Goal: Task Accomplishment & Management: Use online tool/utility

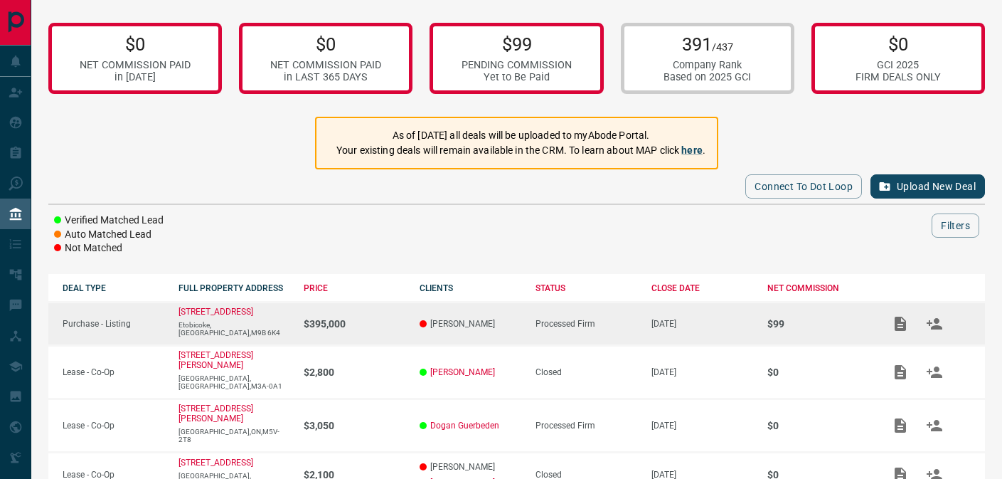
click at [235, 307] on td "[STREET_ADDRESS]" at bounding box center [226, 323] width 125 height 43
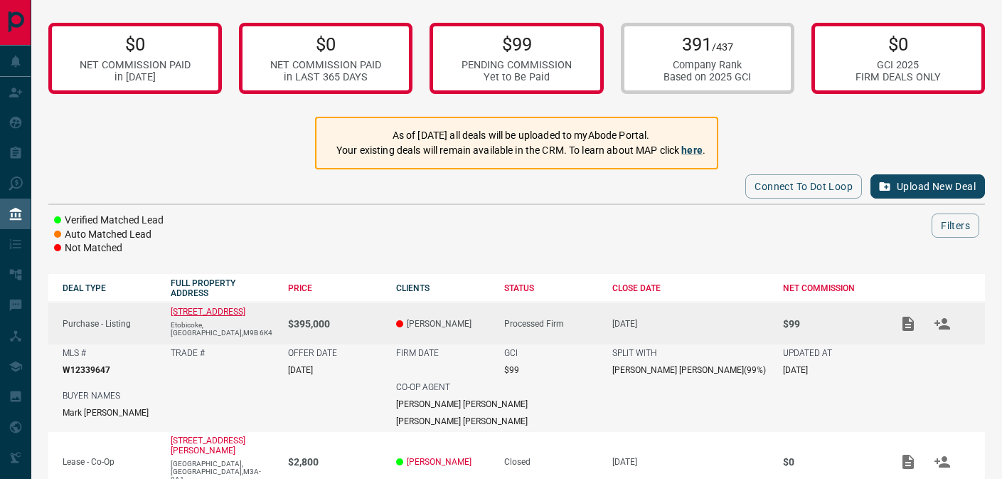
click at [245, 316] on p "[STREET_ADDRESS]" at bounding box center [208, 312] width 75 height 10
click at [95, 321] on p "Purchase - Listing" at bounding box center [110, 324] width 94 height 10
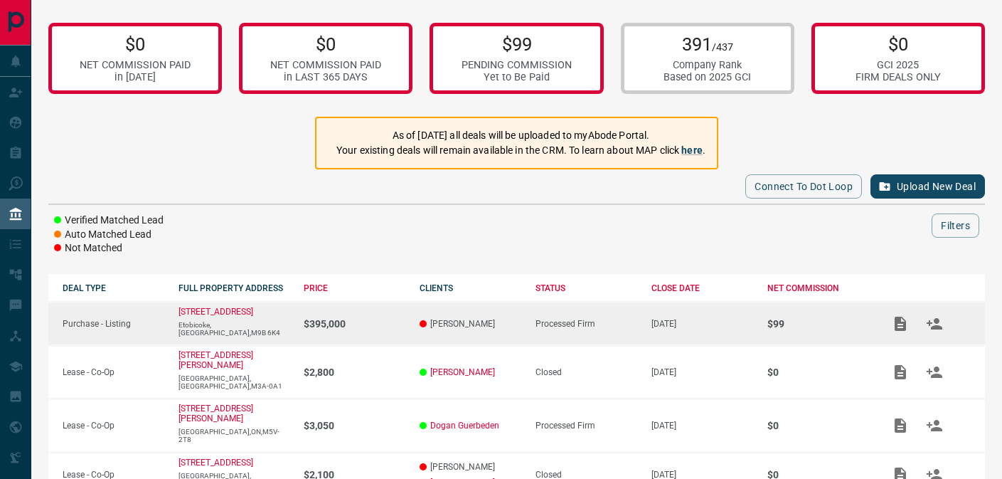
click at [125, 322] on p "Purchase - Listing" at bounding box center [114, 324] width 102 height 10
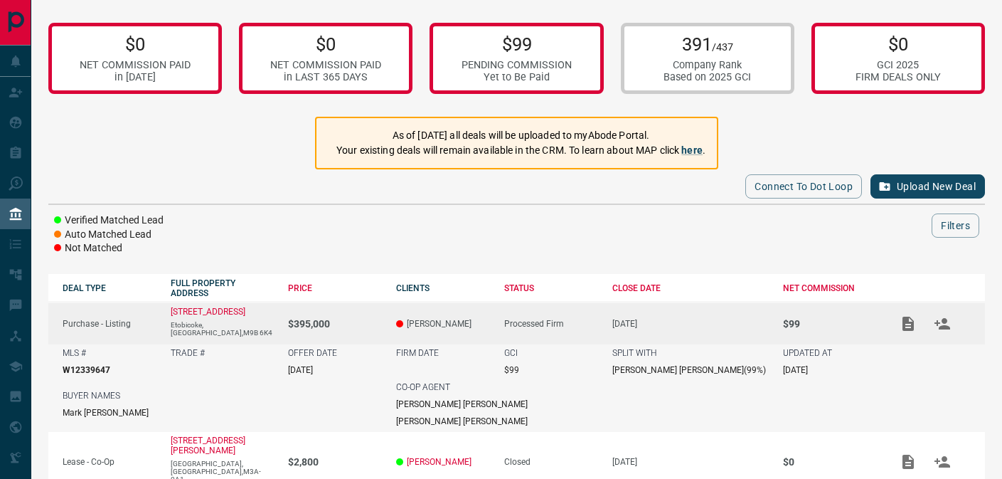
click at [125, 322] on p "Purchase - Listing" at bounding box center [110, 324] width 94 height 10
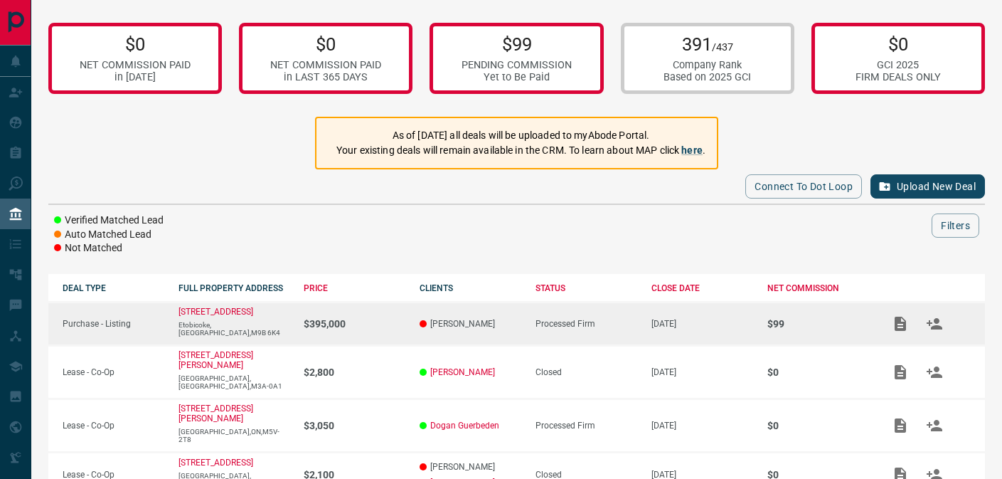
click at [829, 319] on p "$99" at bounding box center [819, 323] width 102 height 11
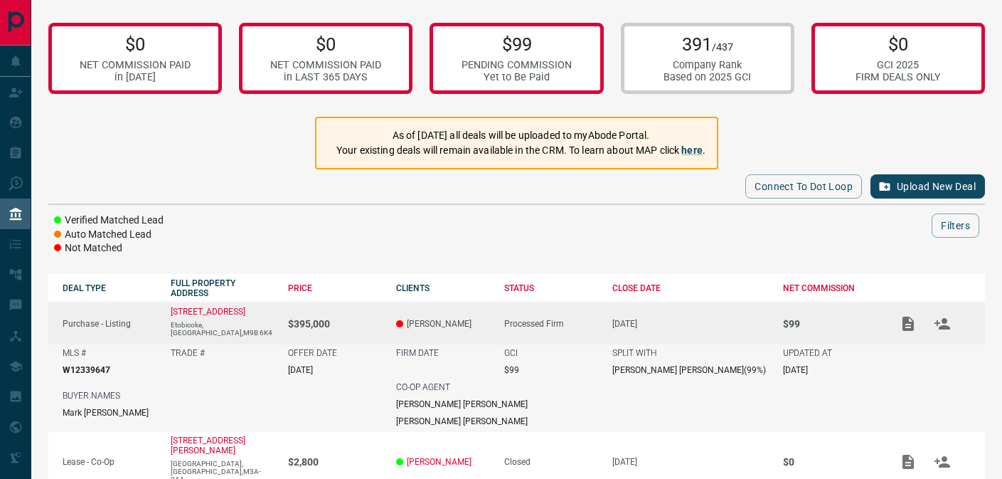
click at [127, 319] on p "Purchase - Listing" at bounding box center [110, 324] width 94 height 10
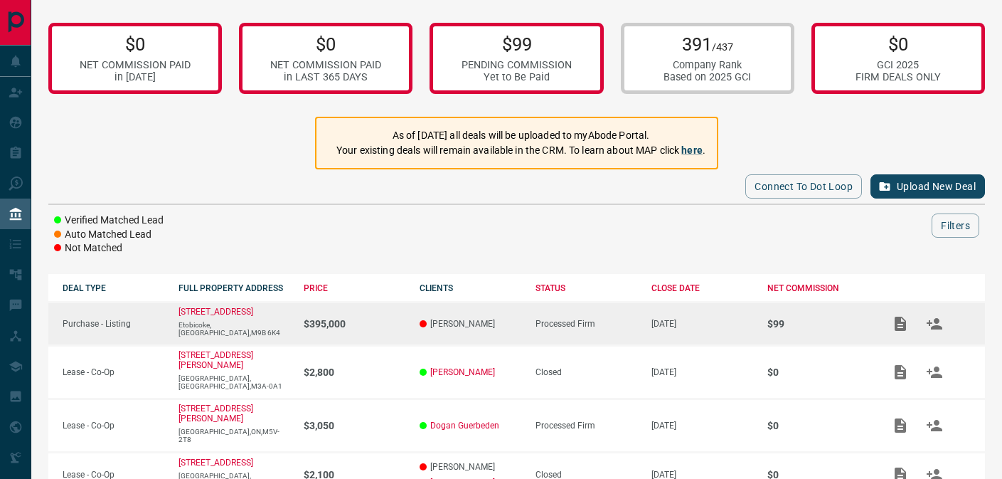
click at [127, 319] on p "Purchase - Listing" at bounding box center [114, 324] width 102 height 10
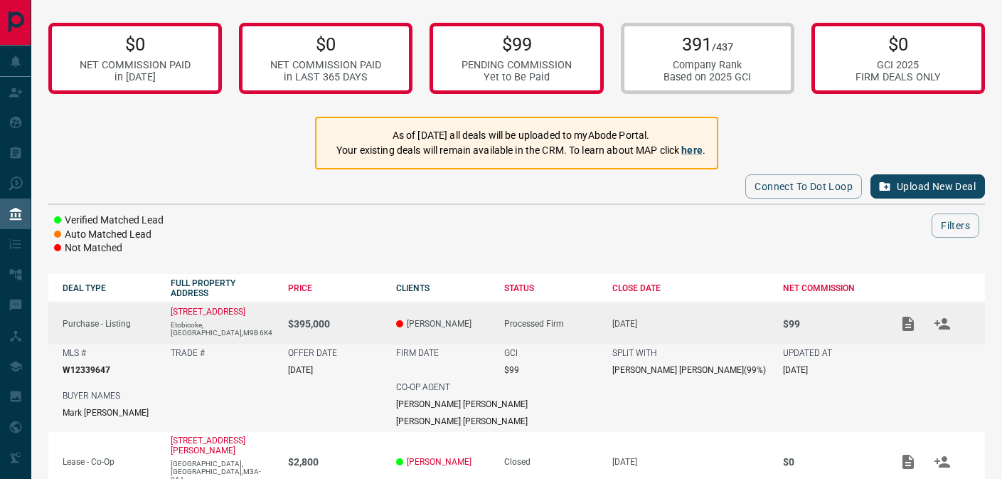
click at [127, 319] on p "Purchase - Listing" at bounding box center [110, 324] width 94 height 10
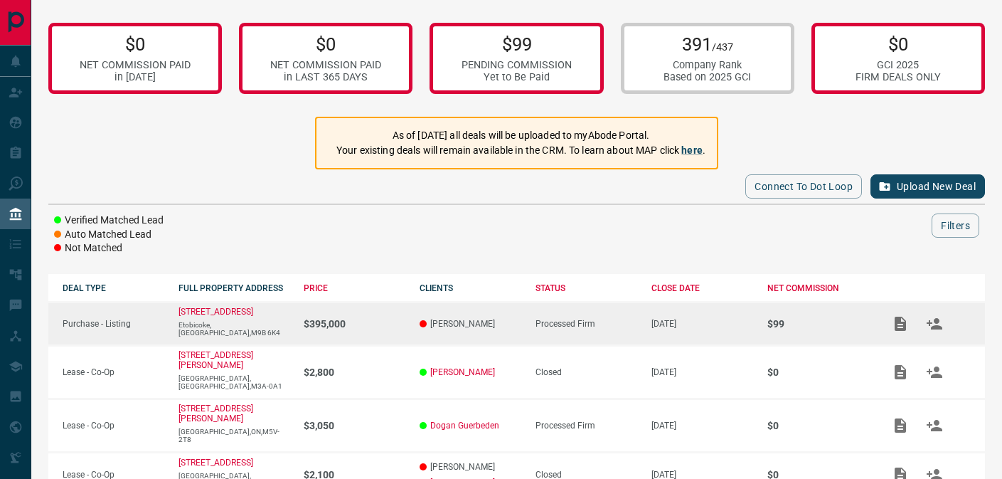
click at [968, 321] on td at bounding box center [927, 323] width 116 height 43
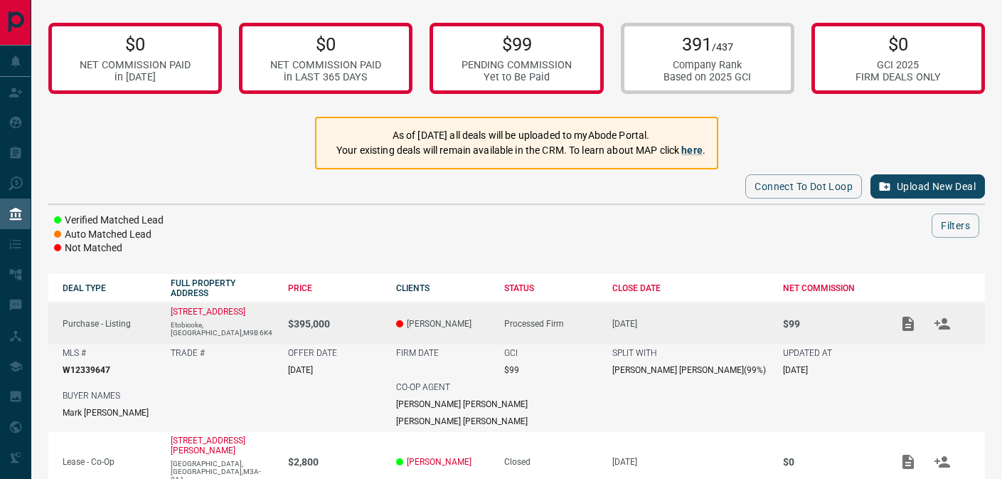
click at [968, 321] on td at bounding box center [931, 323] width 108 height 43
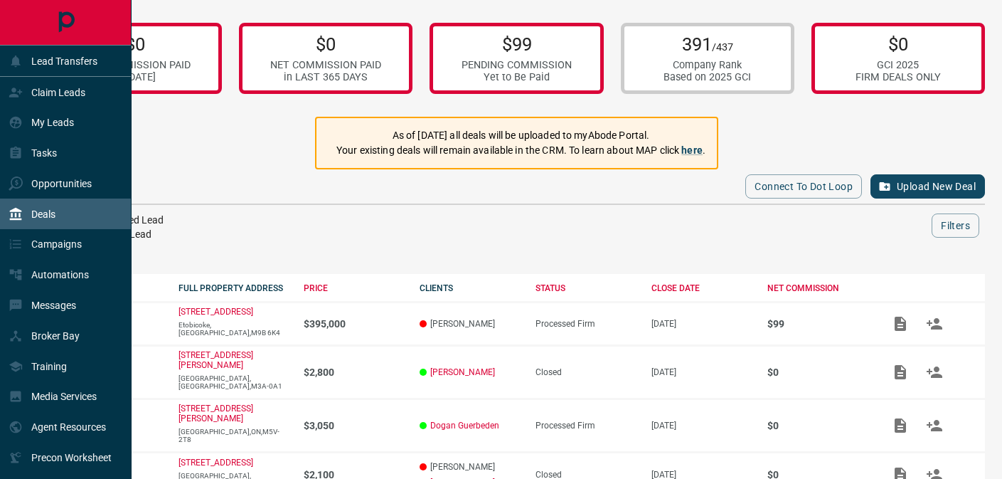
click at [41, 214] on p "Deals" at bounding box center [43, 213] width 24 height 11
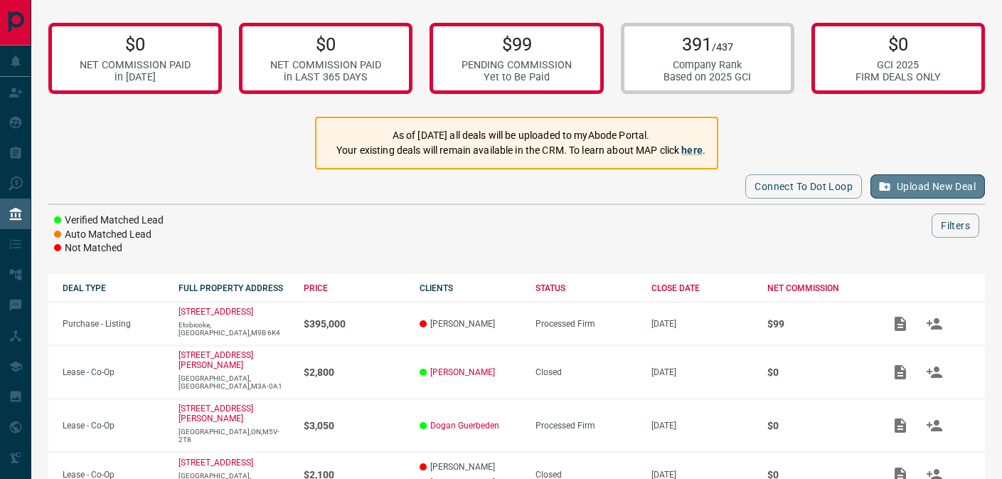
click at [904, 194] on button "Upload New Deal" at bounding box center [928, 186] width 115 height 24
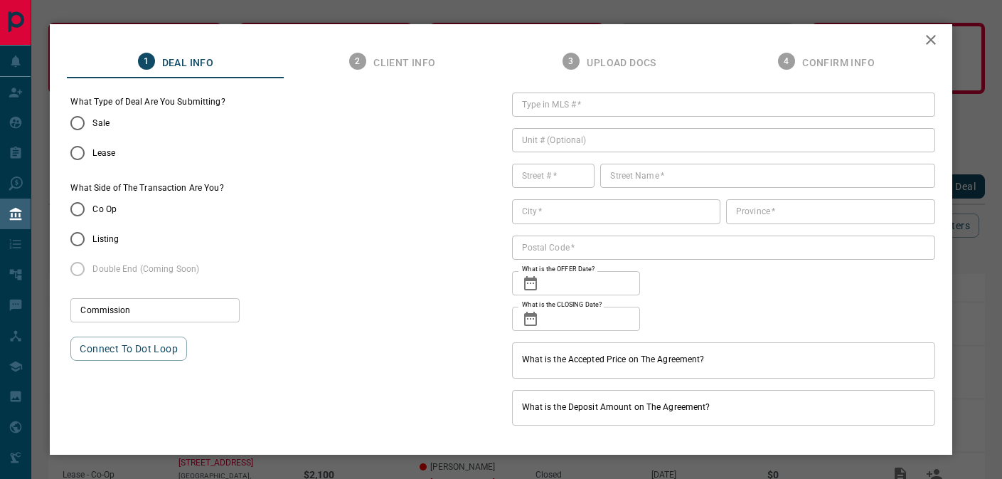
scroll to position [9, 0]
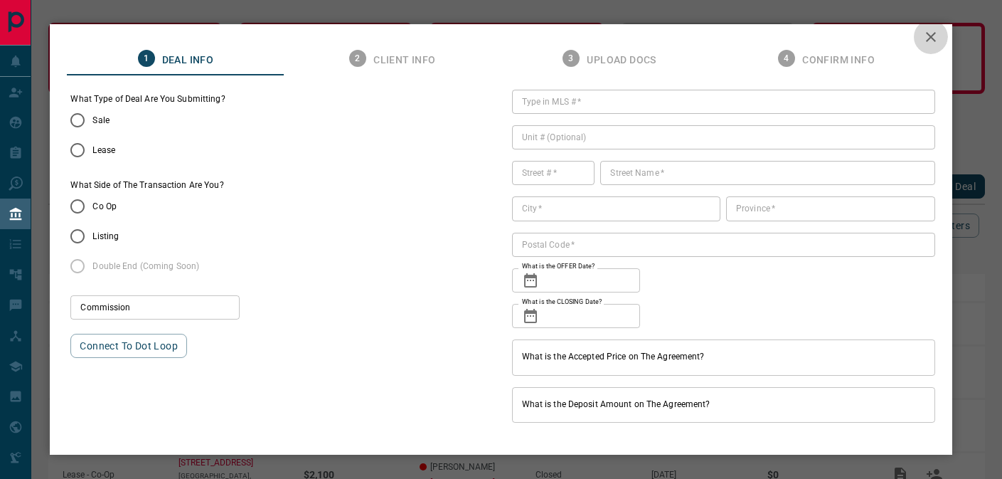
click at [933, 38] on icon "button" at bounding box center [931, 36] width 17 height 17
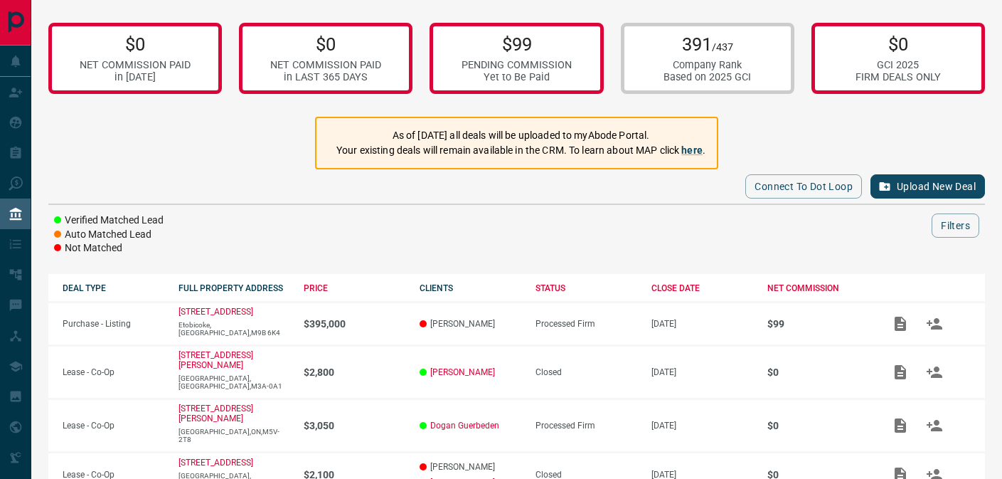
scroll to position [0, 0]
